Goal: Task Accomplishment & Management: Complete application form

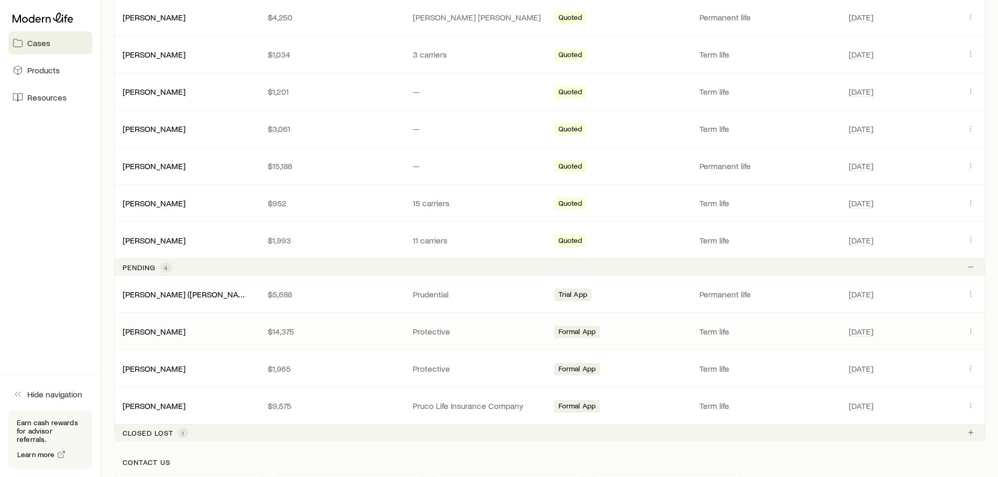
scroll to position [367, 0]
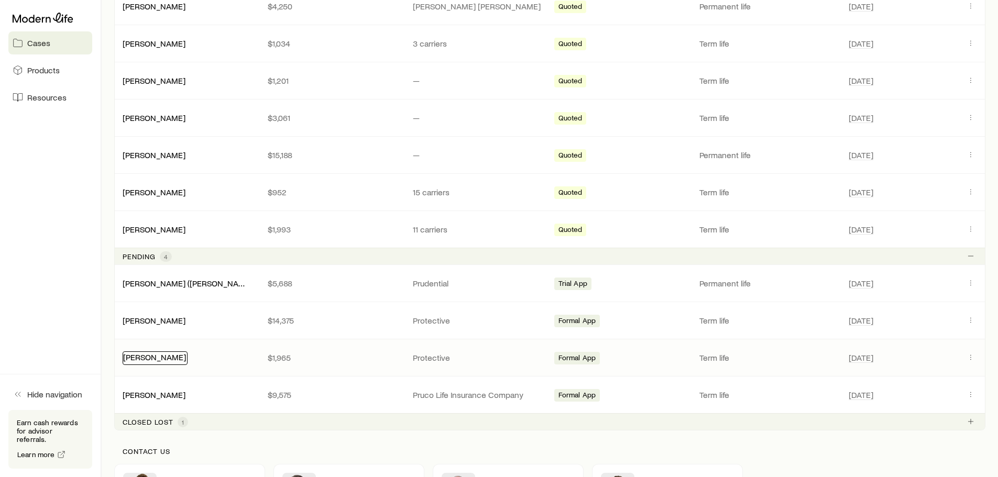
click at [163, 357] on link "[PERSON_NAME]" at bounding box center [154, 357] width 63 height 10
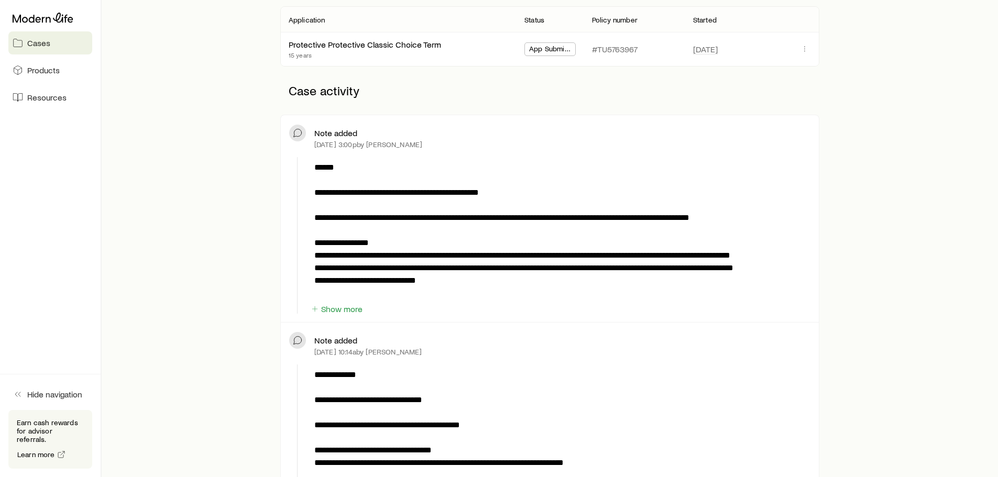
scroll to position [210, 0]
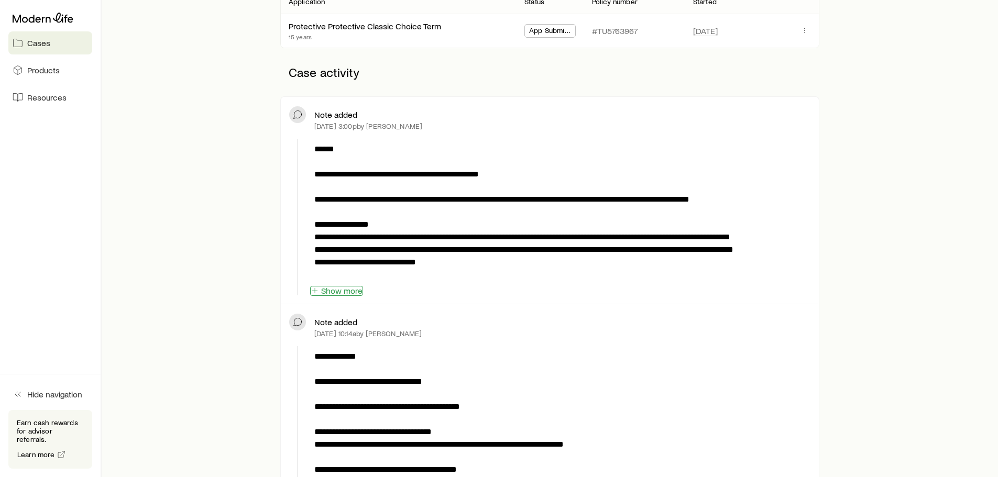
click at [341, 290] on button "Show more" at bounding box center [336, 291] width 53 height 10
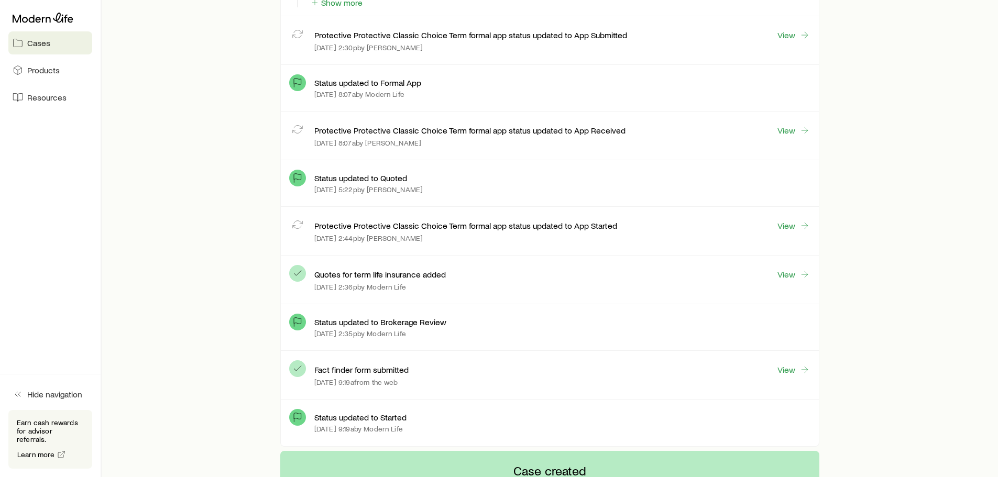
scroll to position [1415, 0]
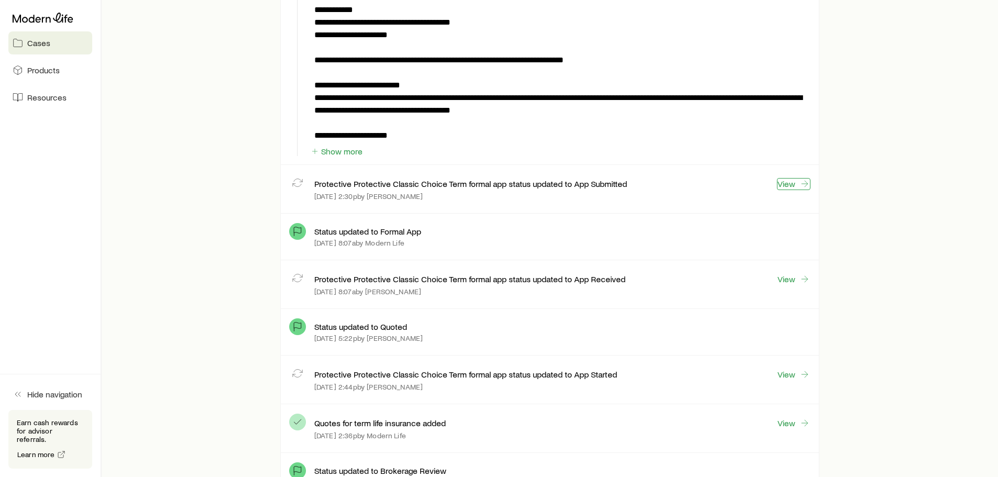
click at [784, 184] on link "View" at bounding box center [794, 184] width 34 height 12
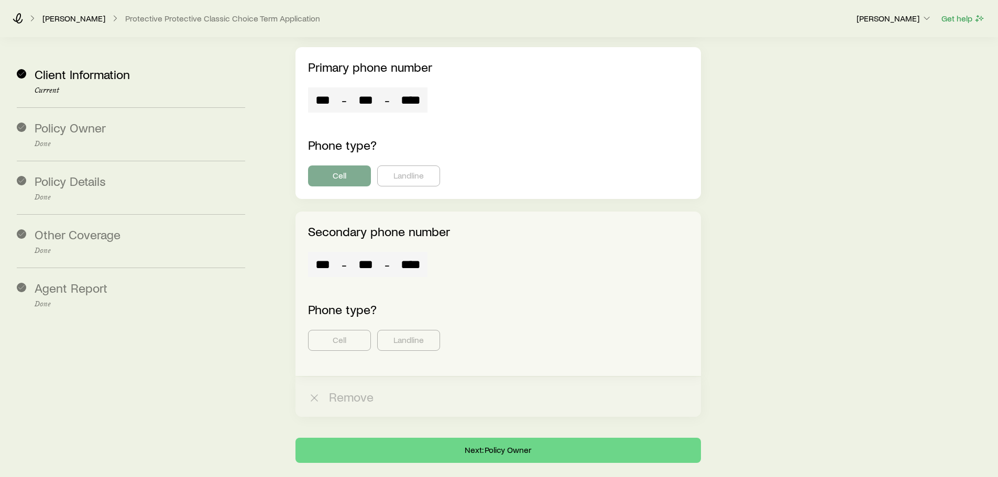
scroll to position [3093, 0]
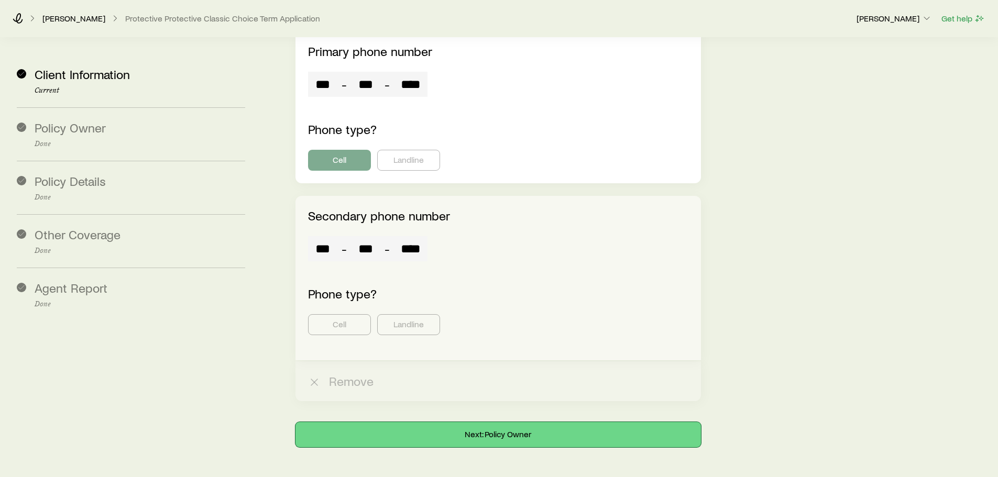
click at [457, 422] on button "Next: Policy Owner" at bounding box center [498, 434] width 405 height 25
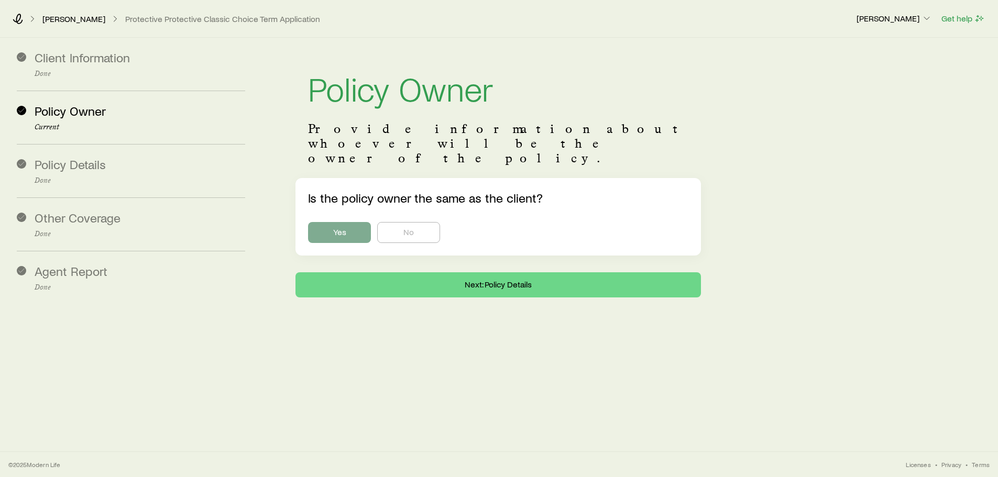
scroll to position [0, 0]
click at [460, 272] on button "Next: Policy Details" at bounding box center [502, 284] width 409 height 25
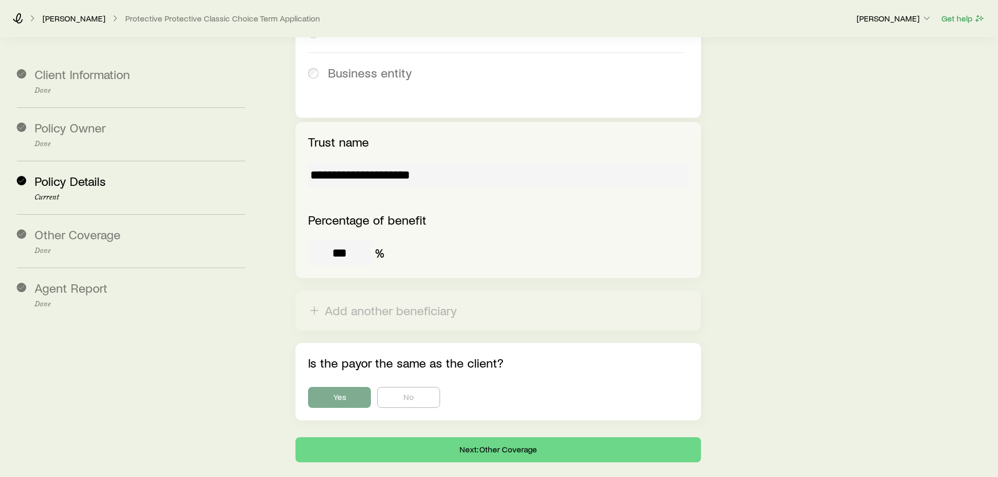
scroll to position [1436, 0]
click at [462, 437] on button "Next: Other Coverage" at bounding box center [498, 449] width 405 height 25
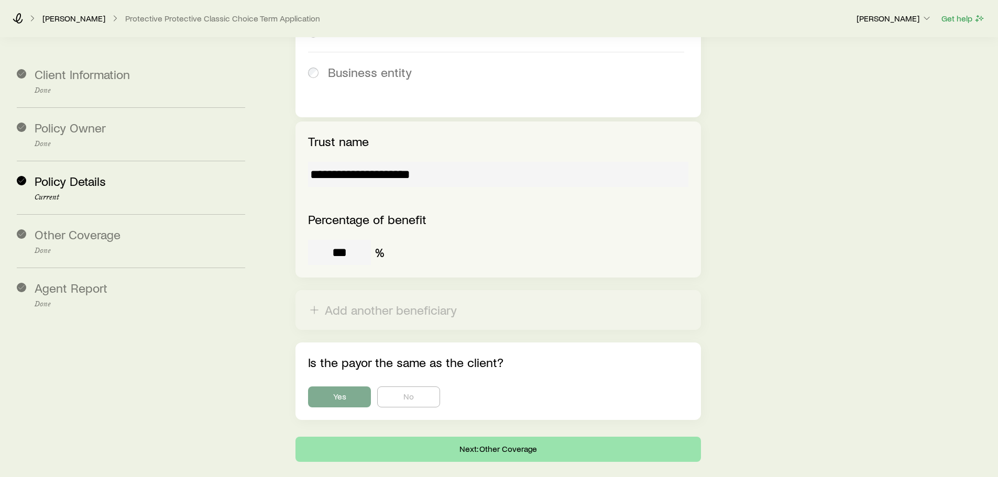
scroll to position [0, 0]
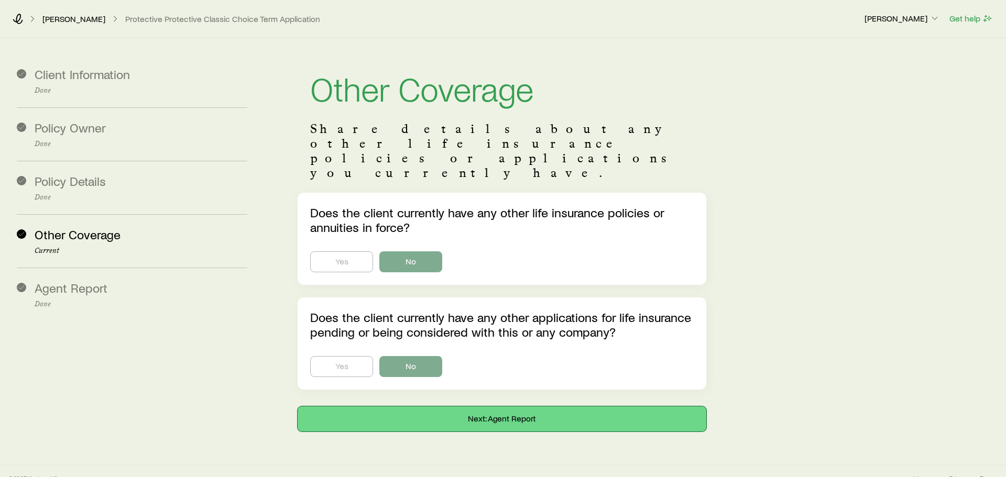
click at [486, 407] on button "Next: Agent Report" at bounding box center [502, 419] width 409 height 25
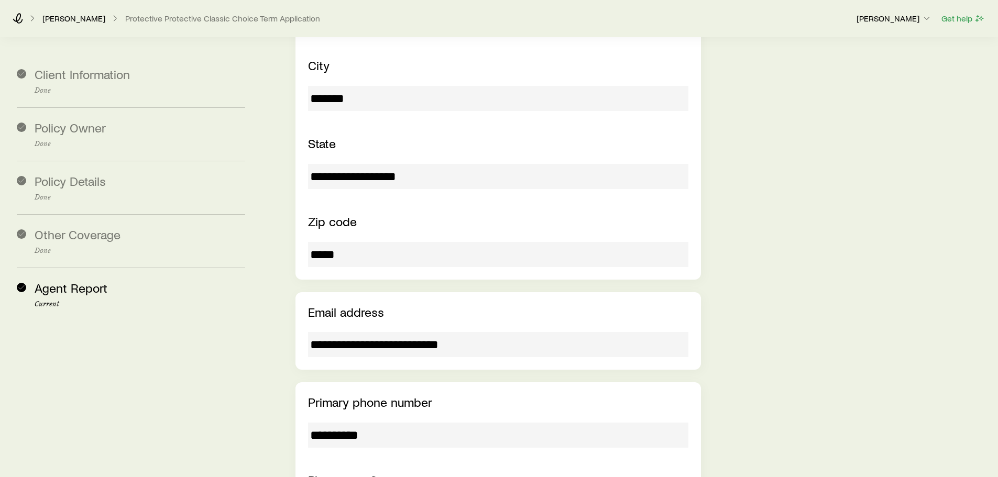
scroll to position [946, 0]
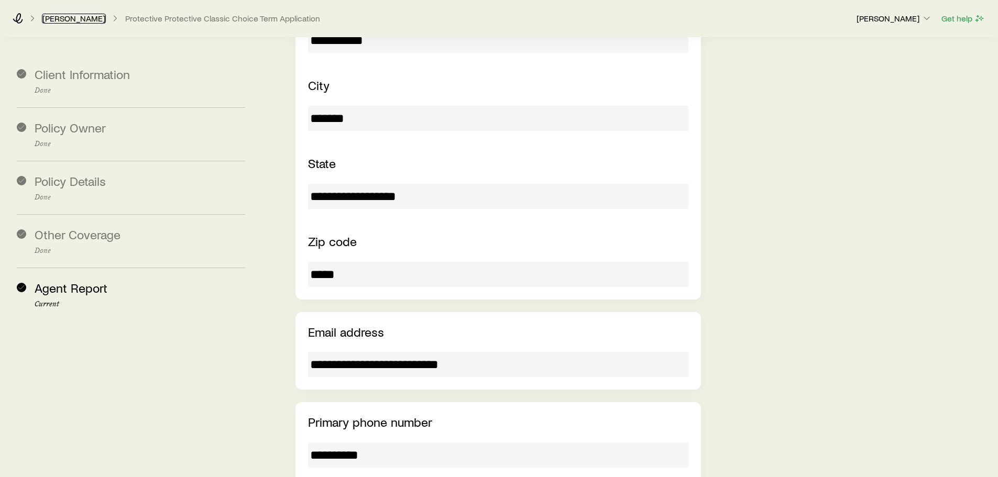
click at [74, 20] on link "[PERSON_NAME]" at bounding box center [74, 19] width 64 height 10
